Goal: Task Accomplishment & Management: Manage account settings

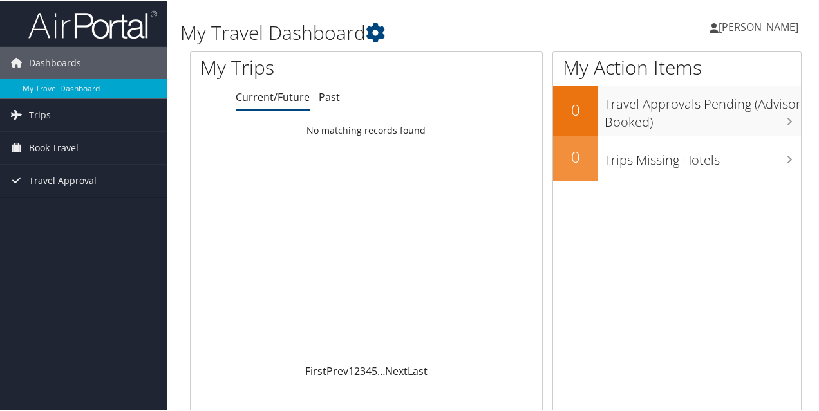
click at [736, 21] on span "[PERSON_NAME]" at bounding box center [758, 26] width 80 height 14
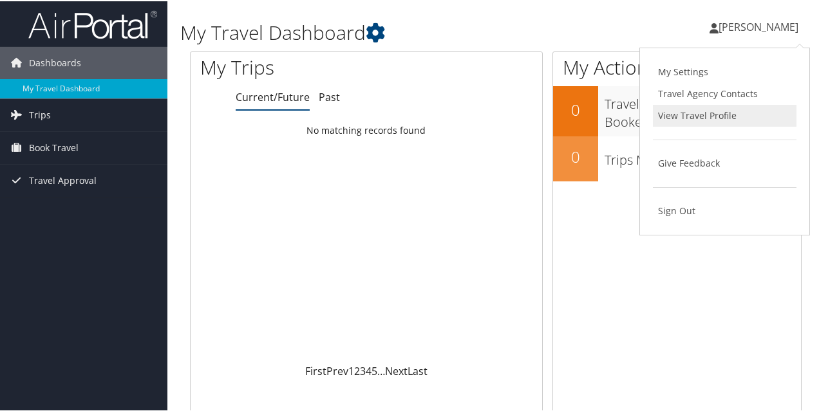
click at [678, 106] on link "View Travel Profile" at bounding box center [725, 115] width 144 height 22
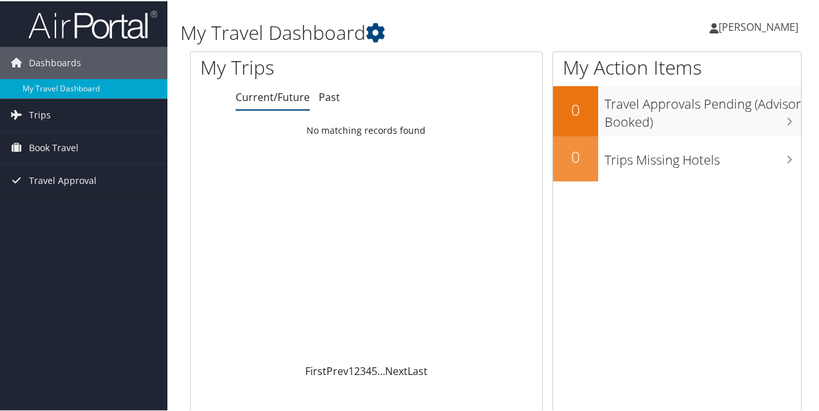
click at [718, 21] on span "[PERSON_NAME]" at bounding box center [758, 26] width 80 height 14
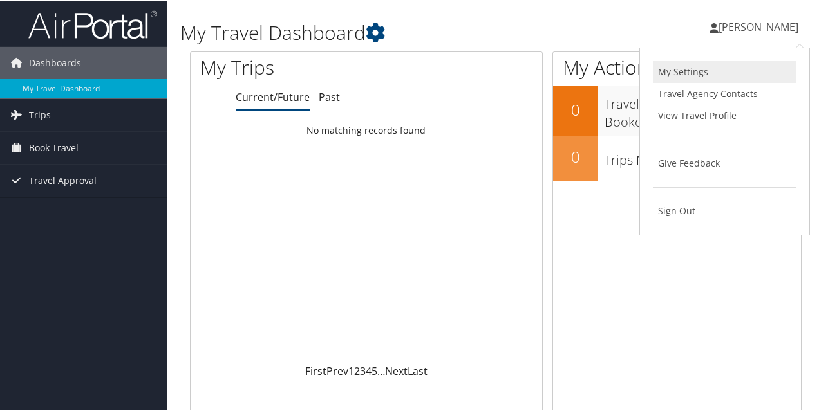
click at [682, 70] on link "My Settings" at bounding box center [725, 71] width 144 height 22
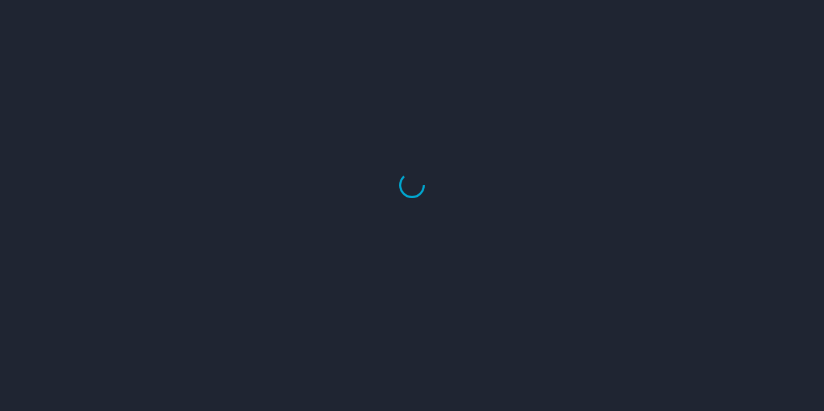
select select "US"
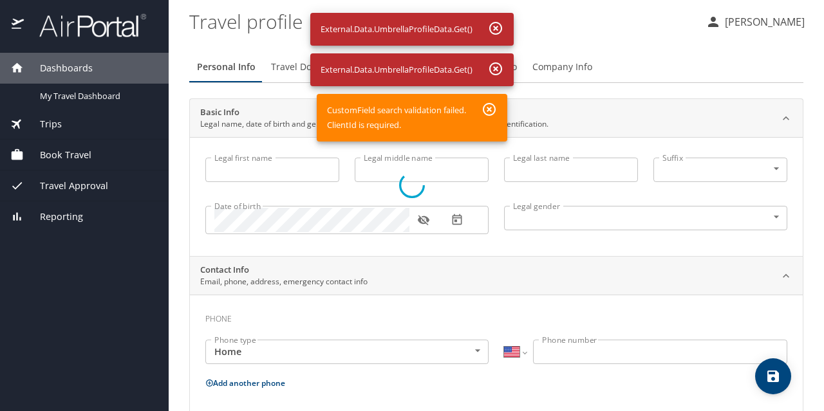
drag, startPoint x: 815, startPoint y: 93, endPoint x: 819, endPoint y: 154, distance: 60.6
click at [819, 154] on div at bounding box center [412, 185] width 824 height 452
drag, startPoint x: 821, startPoint y: 133, endPoint x: 803, endPoint y: 252, distance: 121.2
click at [803, 252] on div at bounding box center [412, 185] width 824 height 452
click at [772, 264] on div at bounding box center [412, 185] width 824 height 452
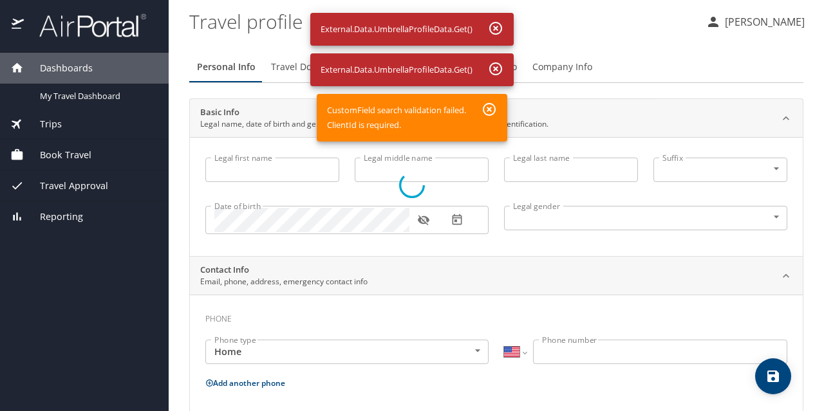
click at [789, 259] on div at bounding box center [412, 185] width 824 height 452
click at [496, 28] on div at bounding box center [412, 185] width 824 height 452
click at [489, 109] on div at bounding box center [412, 185] width 824 height 452
click at [742, 25] on div at bounding box center [412, 185] width 824 height 452
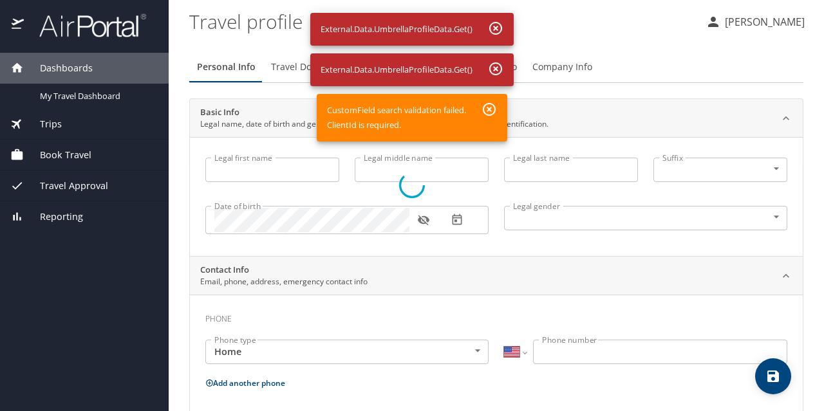
click at [47, 90] on div at bounding box center [412, 185] width 824 height 452
click at [496, 28] on div at bounding box center [412, 185] width 824 height 452
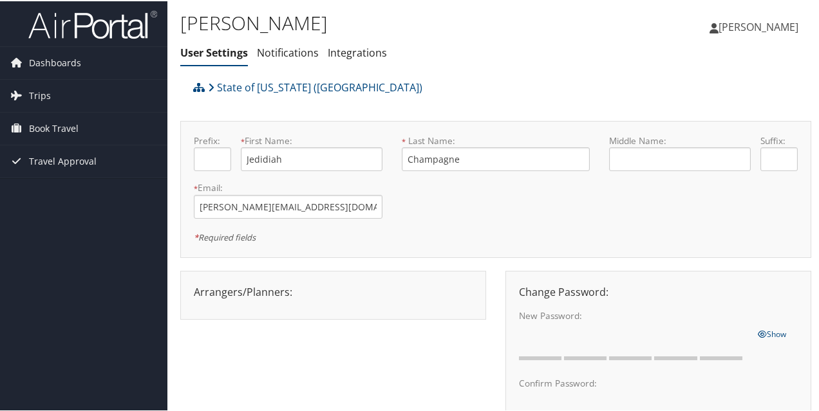
click at [712, 34] on link "[PERSON_NAME]" at bounding box center [760, 25] width 102 height 39
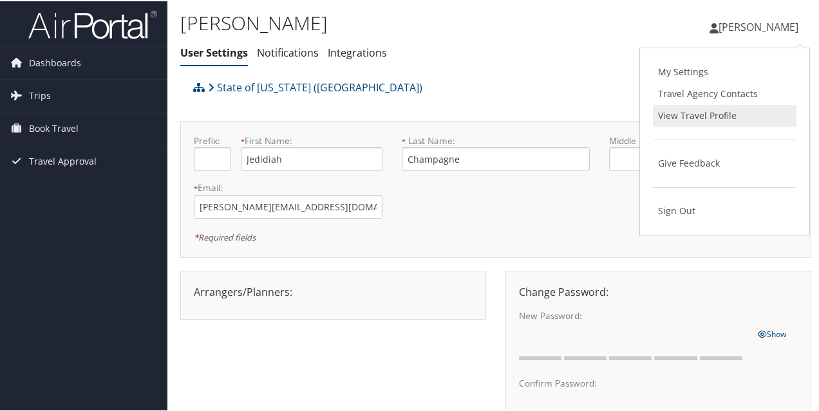
click at [675, 109] on link "View Travel Profile" at bounding box center [725, 115] width 144 height 22
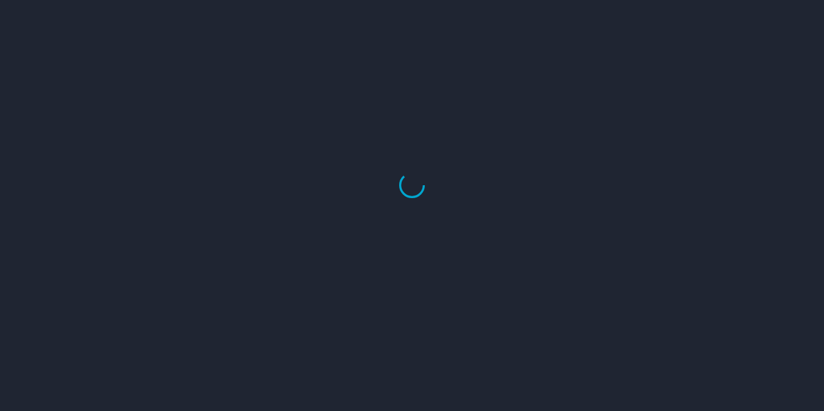
select select "US"
